Goal: Task Accomplishment & Management: Manage account settings

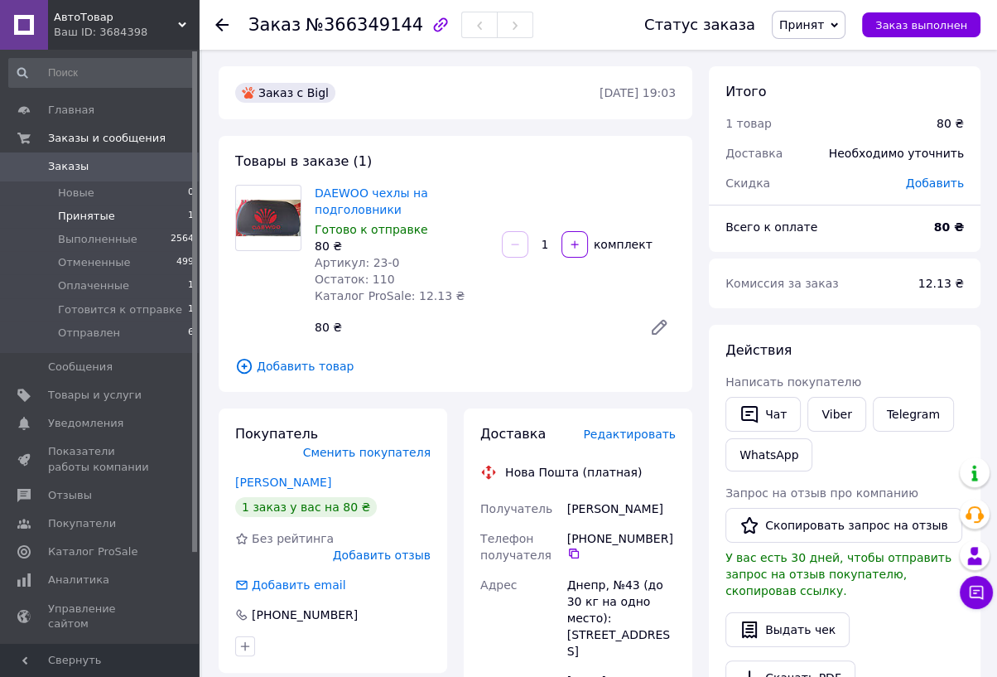
click at [55, 221] on li "Принятые 1" at bounding box center [102, 216] width 204 height 23
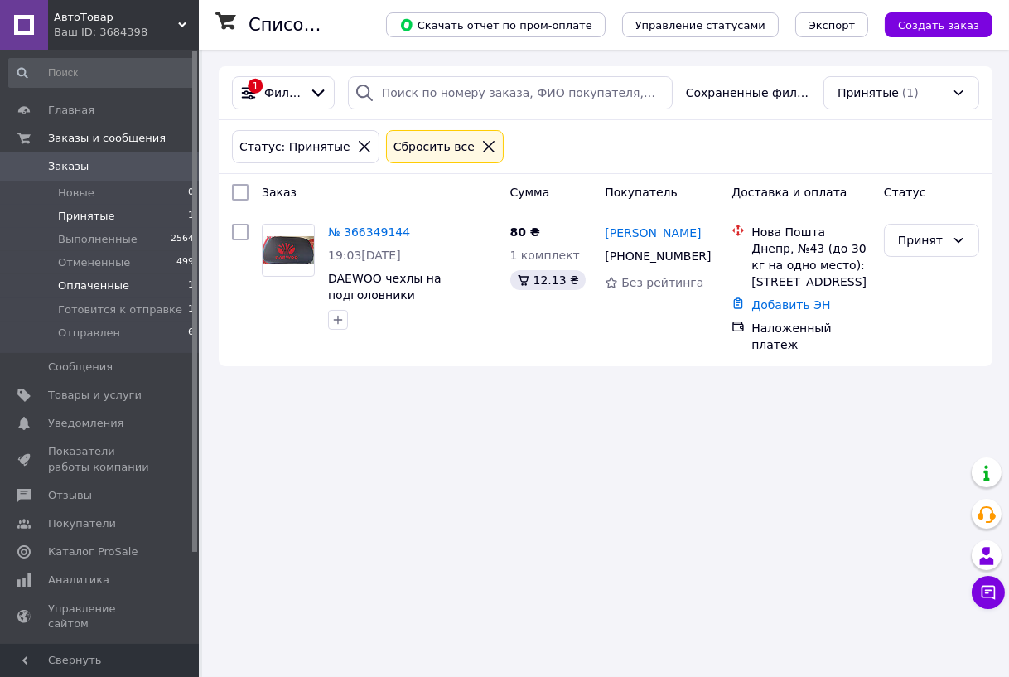
click at [82, 287] on span "Оплаченные" at bounding box center [93, 285] width 71 height 15
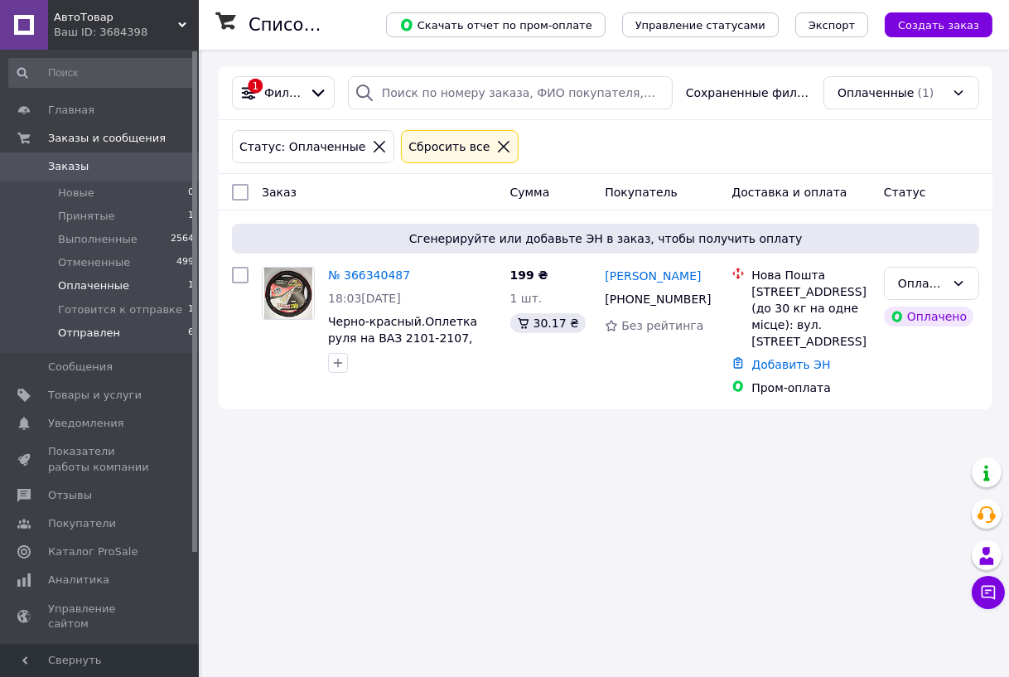
click at [95, 331] on span "Отправлен" at bounding box center [89, 333] width 62 height 15
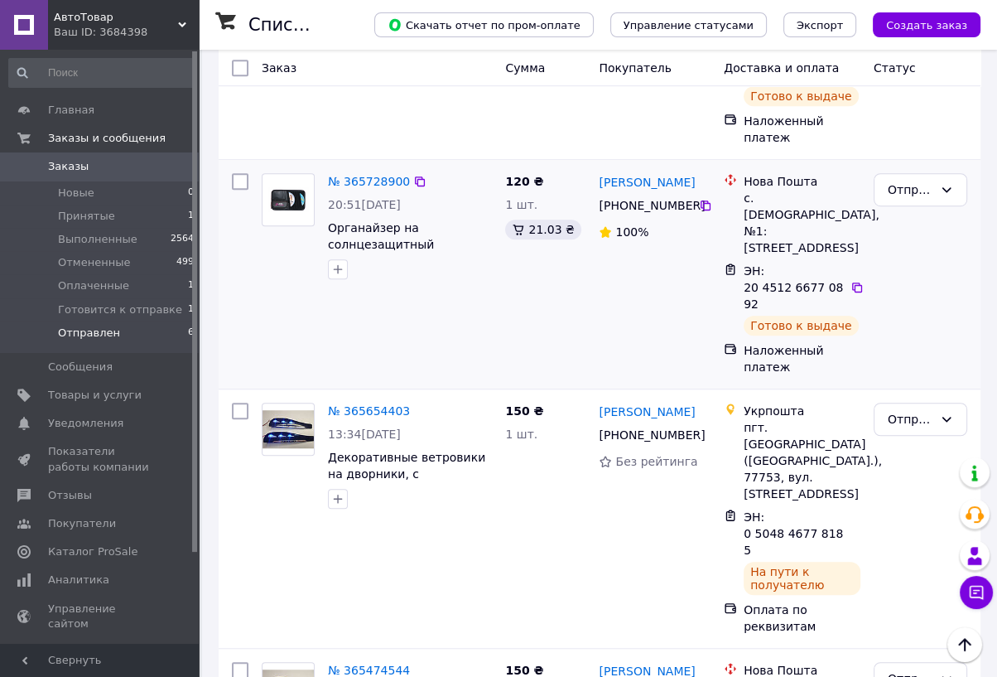
scroll to position [812, 0]
